Goal: Task Accomplishment & Management: Use online tool/utility

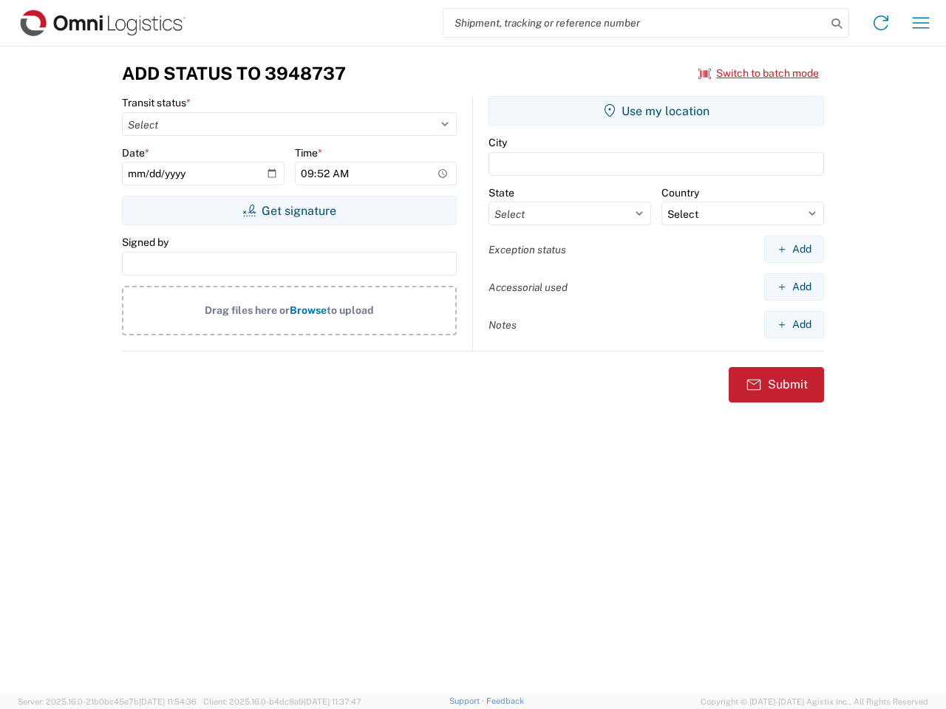
click at [635, 23] on input "search" at bounding box center [634, 23] width 383 height 28
click at [837, 24] on icon at bounding box center [836, 23] width 21 height 21
click at [881, 23] on icon at bounding box center [881, 23] width 24 height 24
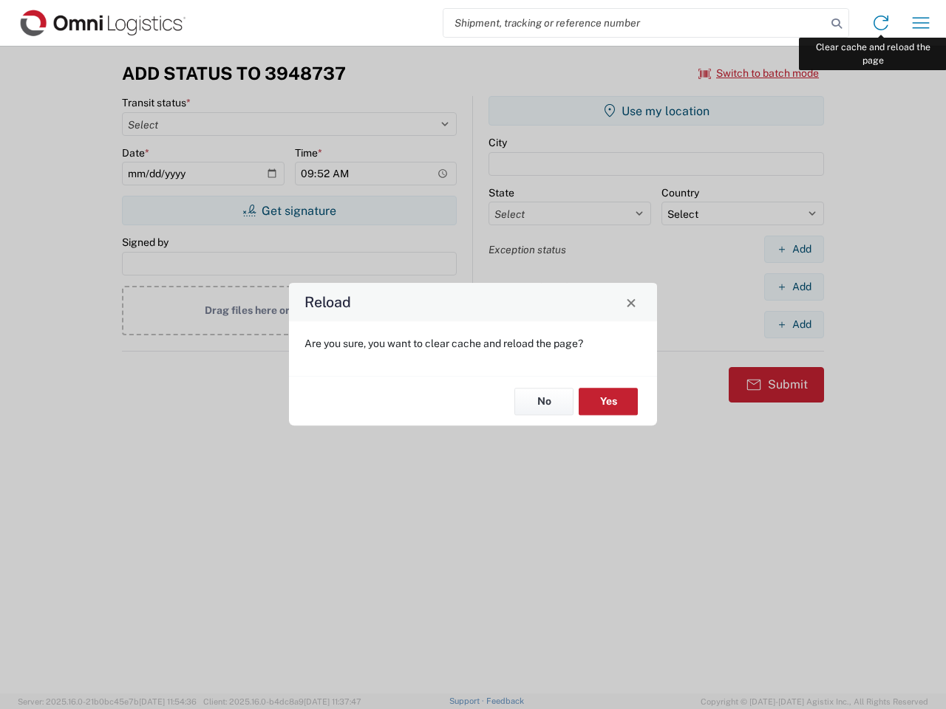
click at [921, 23] on div "Reload Are you sure, you want to clear cache and reload the page? No Yes" at bounding box center [473, 354] width 946 height 709
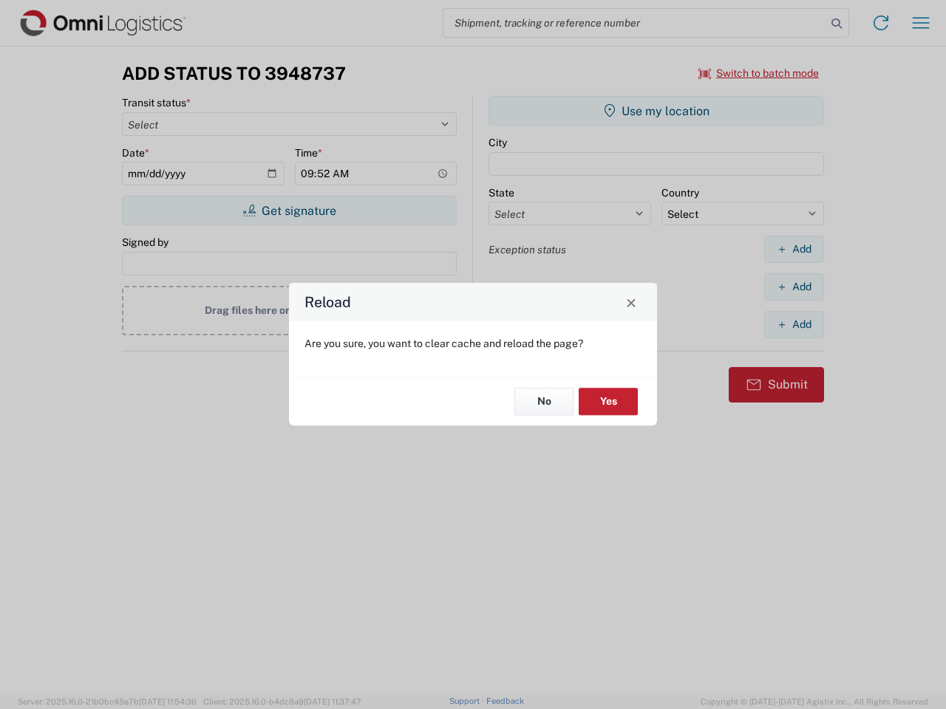
click at [759, 73] on div "Reload Are you sure, you want to clear cache and reload the page? No Yes" at bounding box center [473, 354] width 946 height 709
click at [289, 211] on div "Reload Are you sure, you want to clear cache and reload the page? No Yes" at bounding box center [473, 354] width 946 height 709
click at [656, 111] on div "Reload Are you sure, you want to clear cache and reload the page? No Yes" at bounding box center [473, 354] width 946 height 709
click at [794, 249] on div "Reload Are you sure, you want to clear cache and reload the page? No Yes" at bounding box center [473, 354] width 946 height 709
click at [794, 287] on div "Reload Are you sure, you want to clear cache and reload the page? No Yes" at bounding box center [473, 354] width 946 height 709
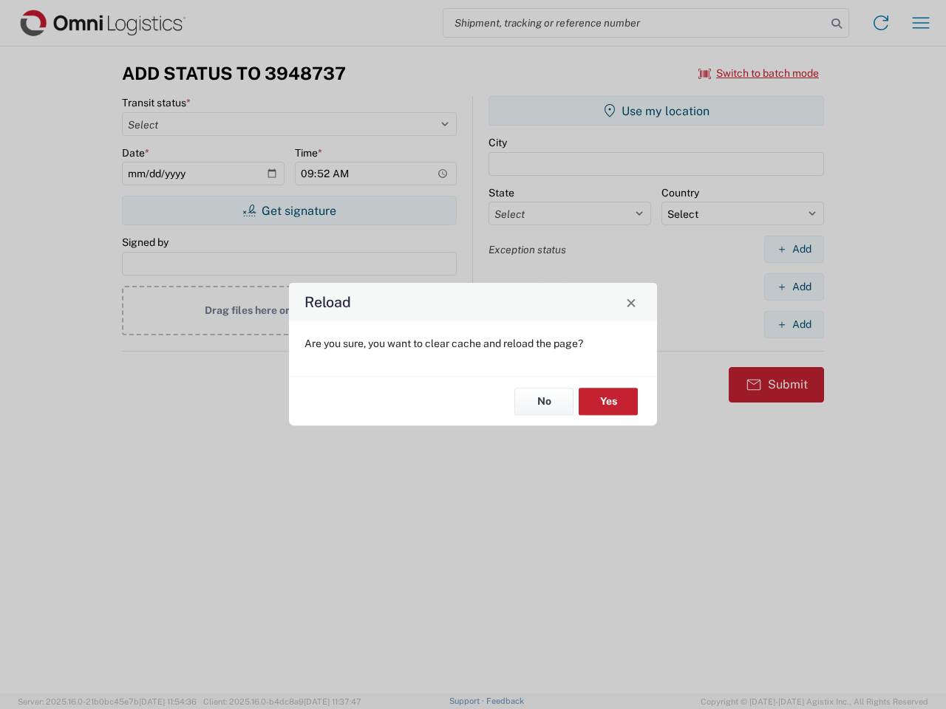
click at [794, 324] on div "Reload Are you sure, you want to clear cache and reload the page? No Yes" at bounding box center [473, 354] width 946 height 709
